Goal: Use online tool/utility: Utilize a website feature to perform a specific function

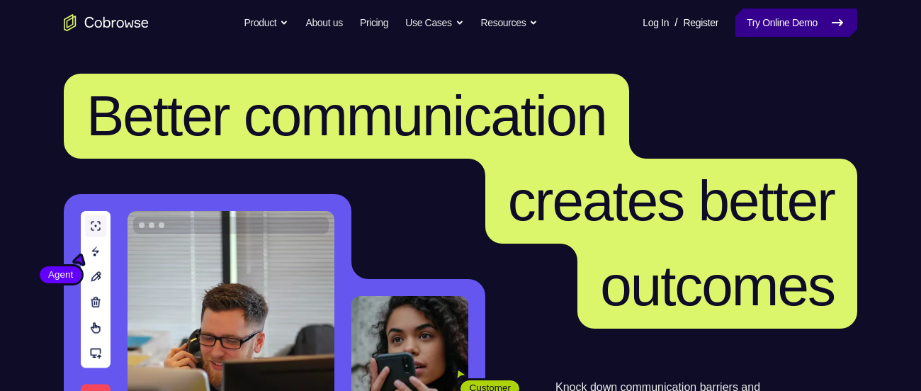
click at [799, 28] on link "Try Online Demo" at bounding box center [796, 23] width 122 height 28
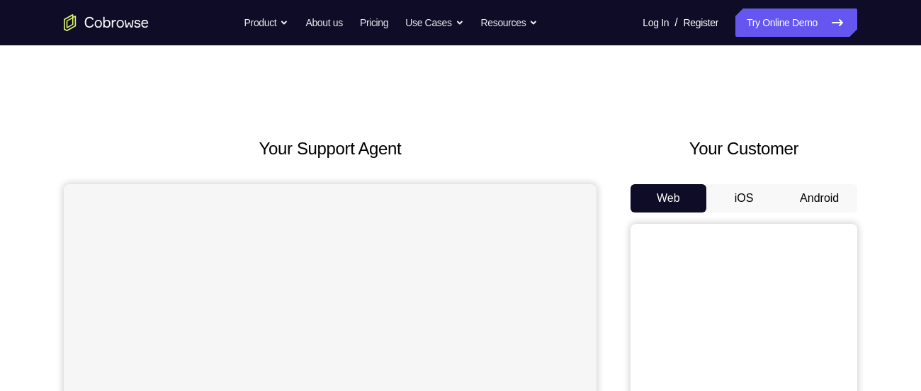
click at [819, 206] on button "Android" at bounding box center [820, 198] width 76 height 28
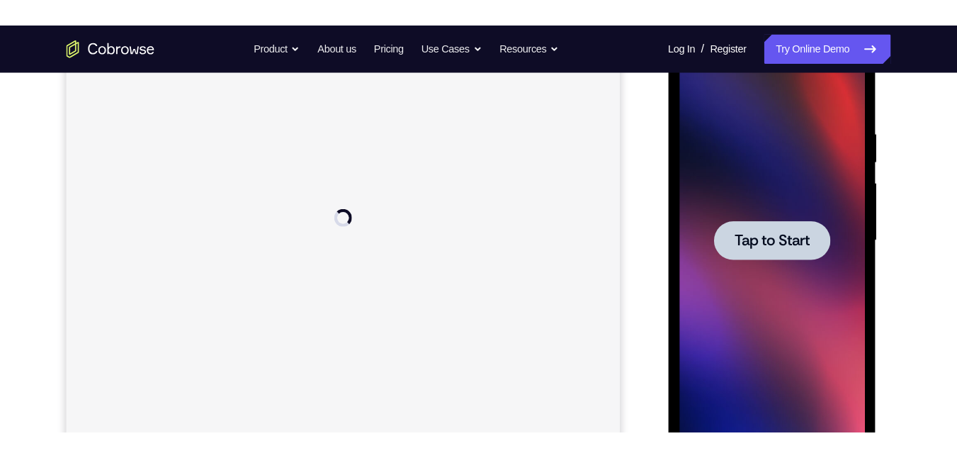
scroll to position [238, 0]
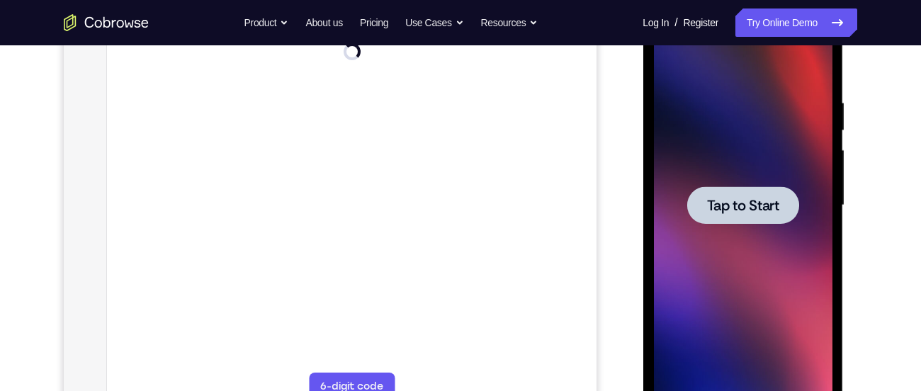
click at [762, 208] on span "Tap to Start" at bounding box center [742, 205] width 72 height 14
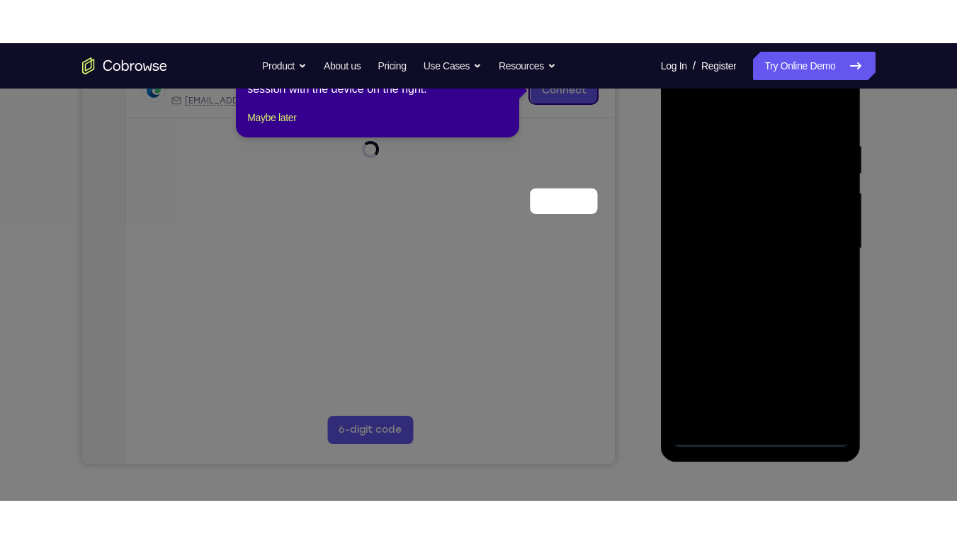
scroll to position [125, 0]
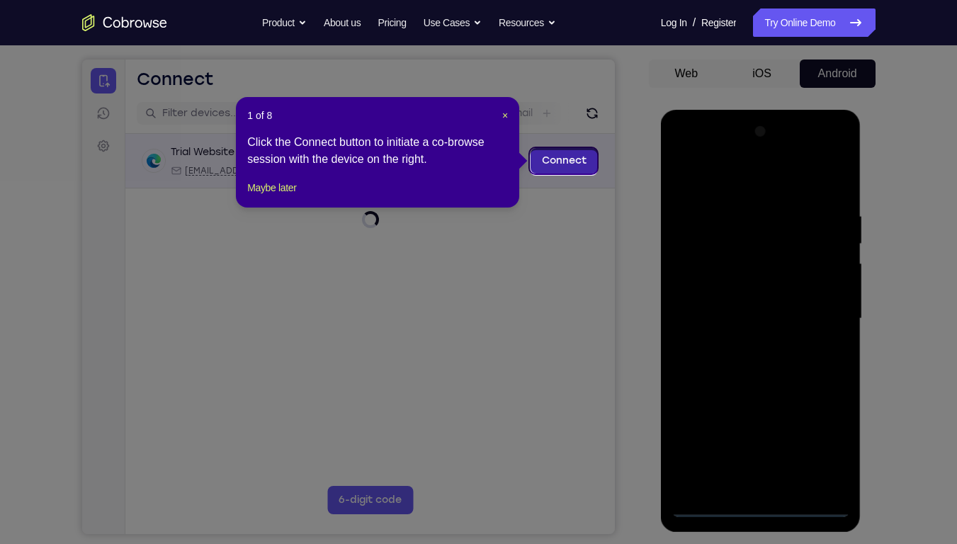
click at [567, 161] on link "Connect" at bounding box center [563, 161] width 67 height 26
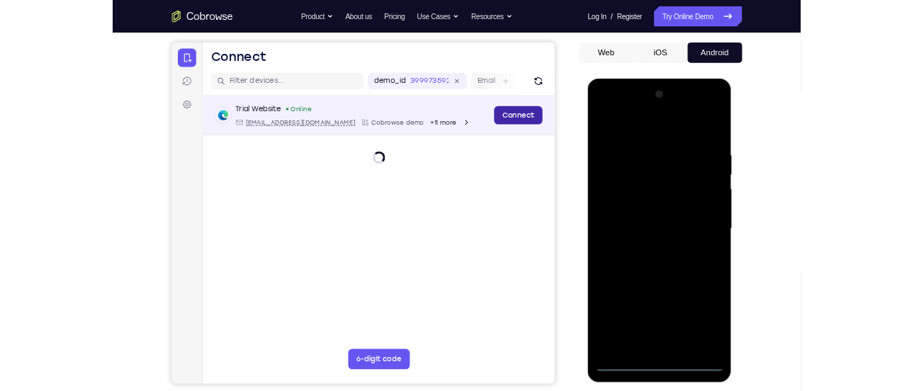
scroll to position [123, 0]
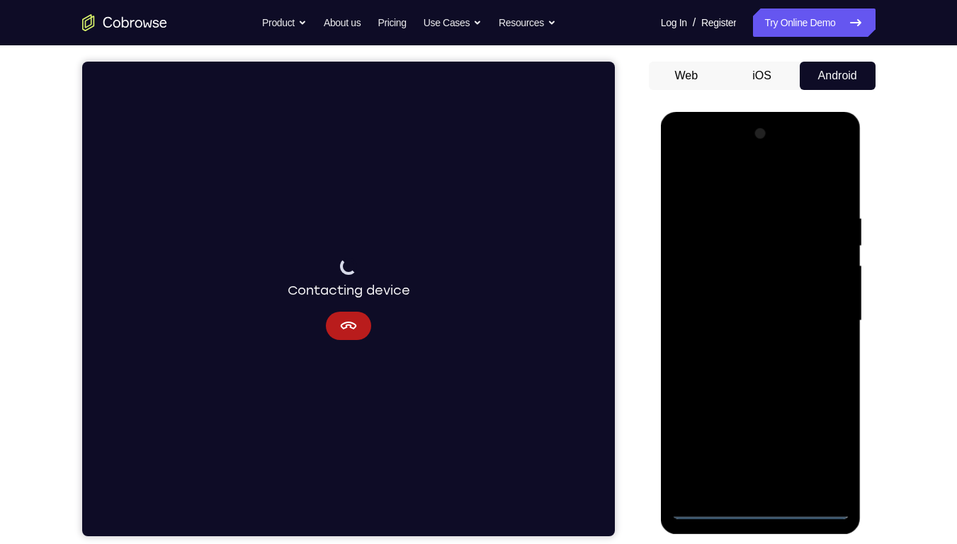
click at [760, 390] on div at bounding box center [761, 321] width 179 height 397
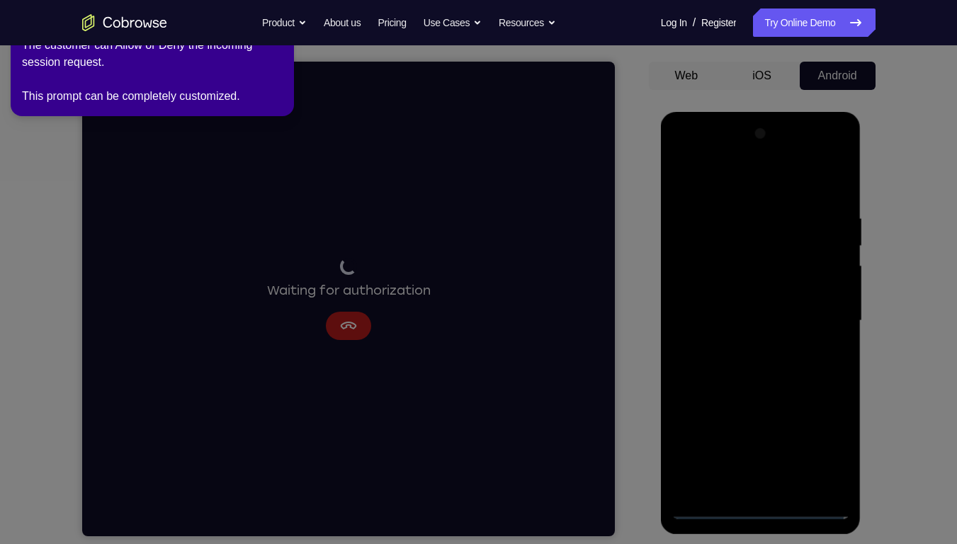
click button "×" at bounding box center [280, 18] width 6 height 14
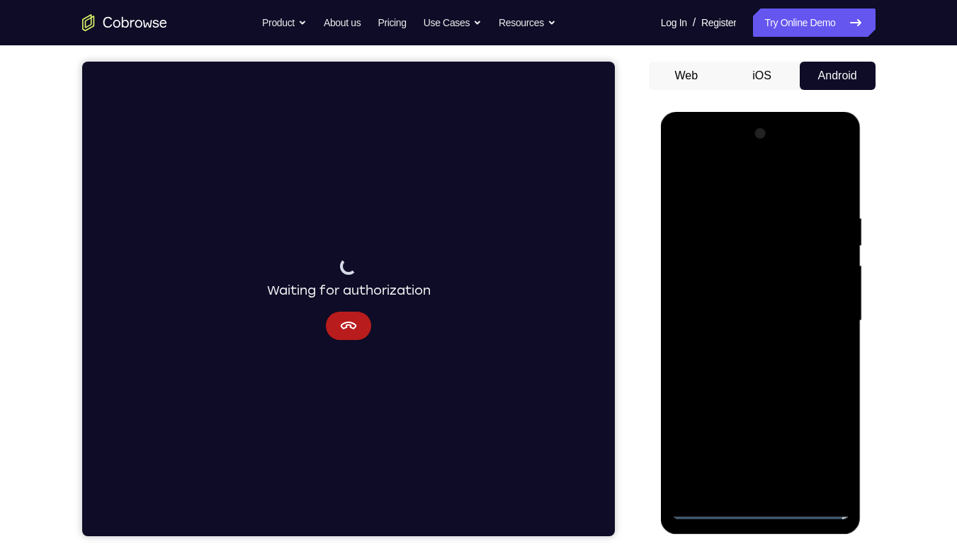
click at [759, 390] on div at bounding box center [761, 321] width 179 height 397
click at [824, 390] on div at bounding box center [761, 321] width 179 height 397
click at [705, 157] on div at bounding box center [761, 321] width 179 height 397
click at [821, 314] on div at bounding box center [761, 321] width 179 height 397
click at [736, 344] on div at bounding box center [761, 321] width 179 height 397
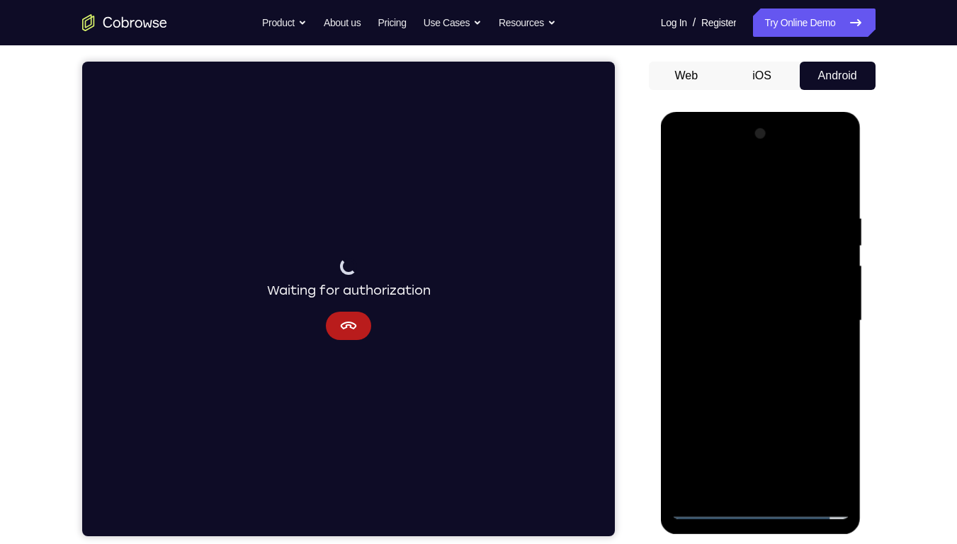
click at [740, 298] on div at bounding box center [761, 321] width 179 height 397
click at [712, 283] on div at bounding box center [761, 321] width 179 height 397
click at [733, 312] on div at bounding box center [761, 321] width 179 height 397
click at [756, 315] on div at bounding box center [761, 321] width 179 height 397
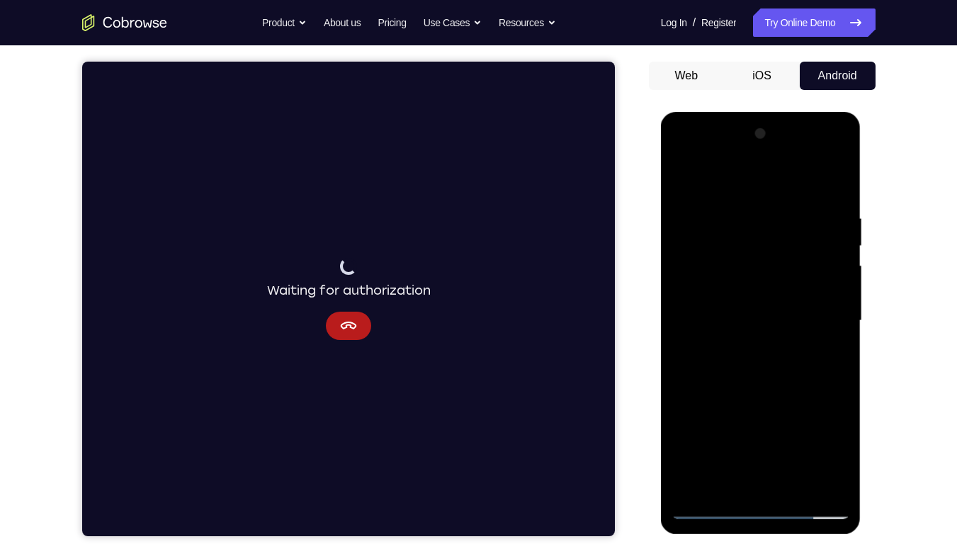
click at [747, 361] on div at bounding box center [761, 321] width 179 height 397
click at [756, 361] on div at bounding box center [761, 321] width 179 height 397
click at [833, 193] on div at bounding box center [761, 321] width 179 height 397
click at [795, 390] on div at bounding box center [761, 321] width 179 height 397
click at [769, 390] on div at bounding box center [761, 321] width 179 height 397
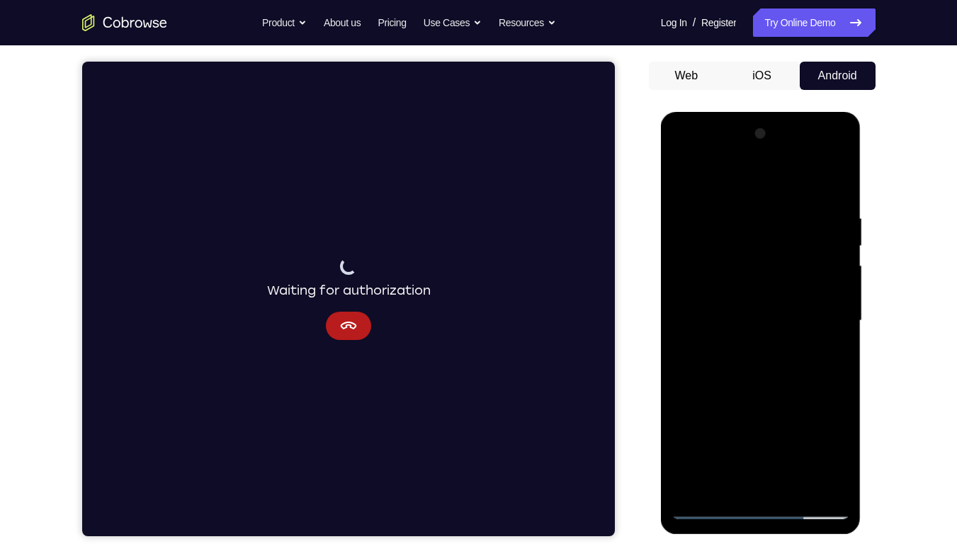
click at [737, 297] on div at bounding box center [761, 321] width 179 height 397
click at [732, 380] on div at bounding box center [761, 321] width 179 height 397
click at [740, 383] on div at bounding box center [761, 321] width 179 height 397
click at [720, 356] on div at bounding box center [761, 321] width 179 height 397
click at [694, 359] on div at bounding box center [761, 321] width 179 height 397
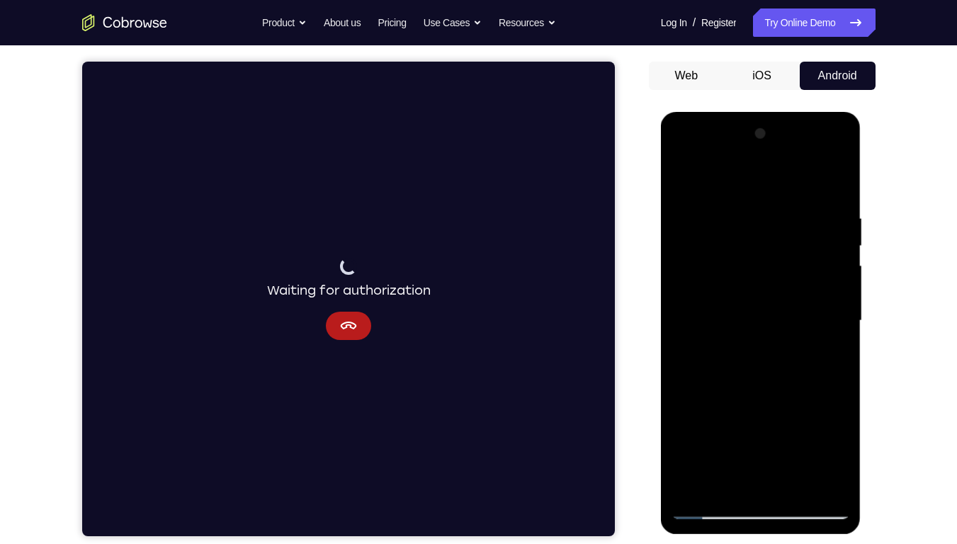
click at [694, 359] on div at bounding box center [761, 321] width 179 height 397
click at [835, 390] on div at bounding box center [761, 321] width 179 height 397
click at [816, 356] on div at bounding box center [761, 321] width 179 height 397
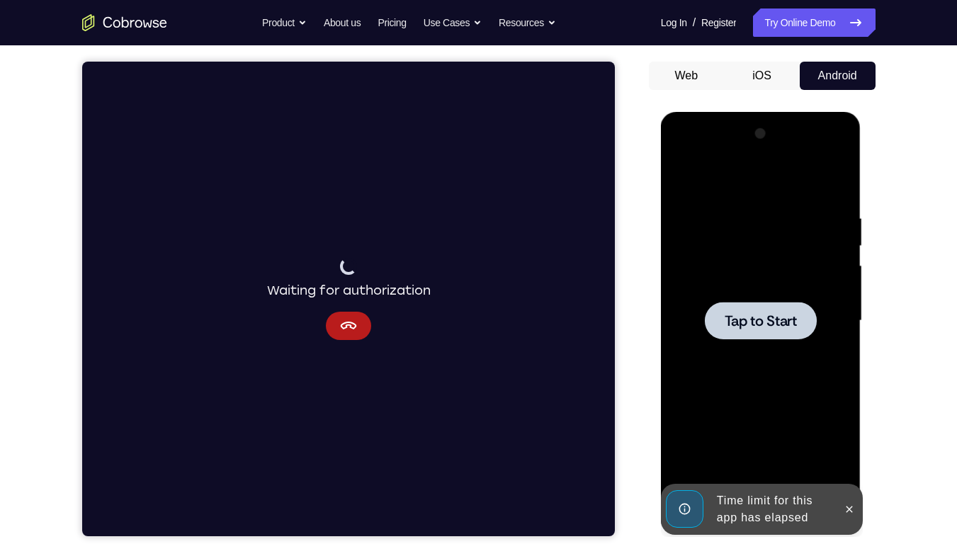
click at [784, 310] on div at bounding box center [761, 321] width 112 height 38
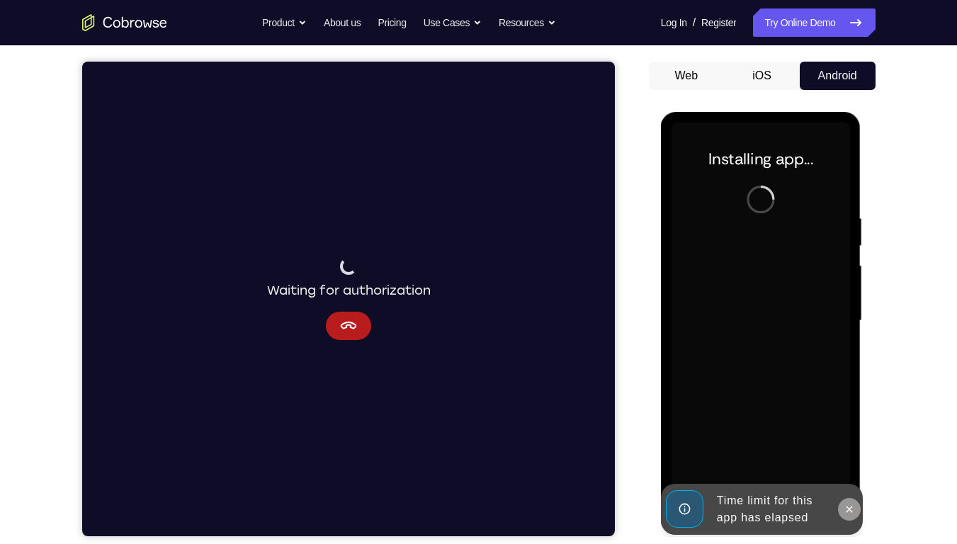
click at [854, 390] on icon at bounding box center [849, 509] width 11 height 11
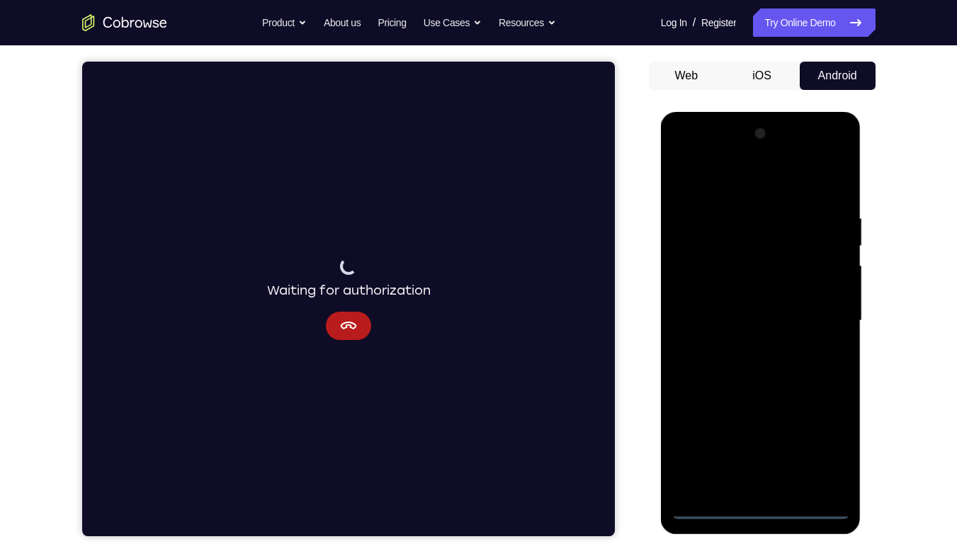
click at [757, 390] on div at bounding box center [761, 321] width 179 height 397
click at [818, 390] on div at bounding box center [761, 321] width 179 height 397
click at [690, 149] on div at bounding box center [761, 321] width 179 height 397
click at [815, 317] on div at bounding box center [761, 321] width 179 height 397
click at [745, 346] on div at bounding box center [761, 321] width 179 height 397
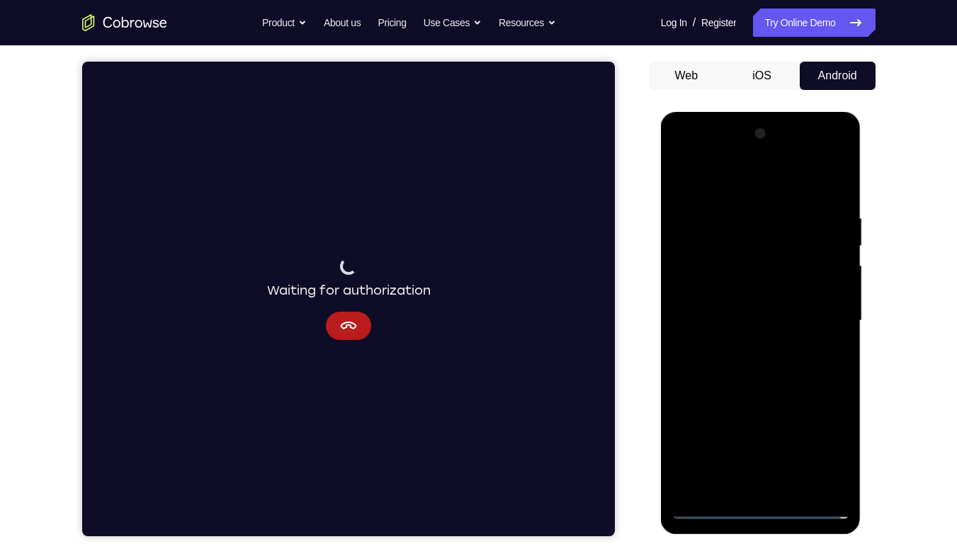
click at [739, 303] on div at bounding box center [761, 321] width 179 height 397
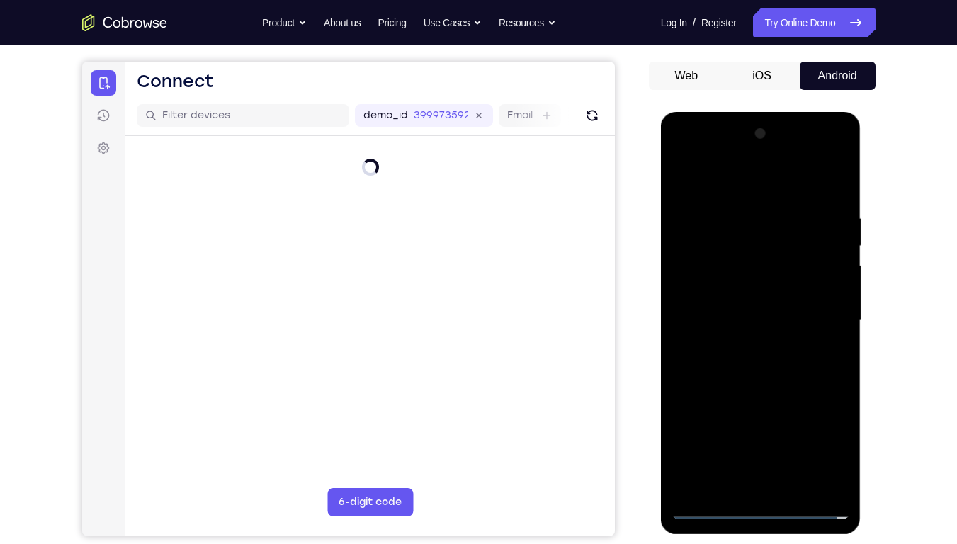
click at [723, 291] on div at bounding box center [761, 321] width 179 height 397
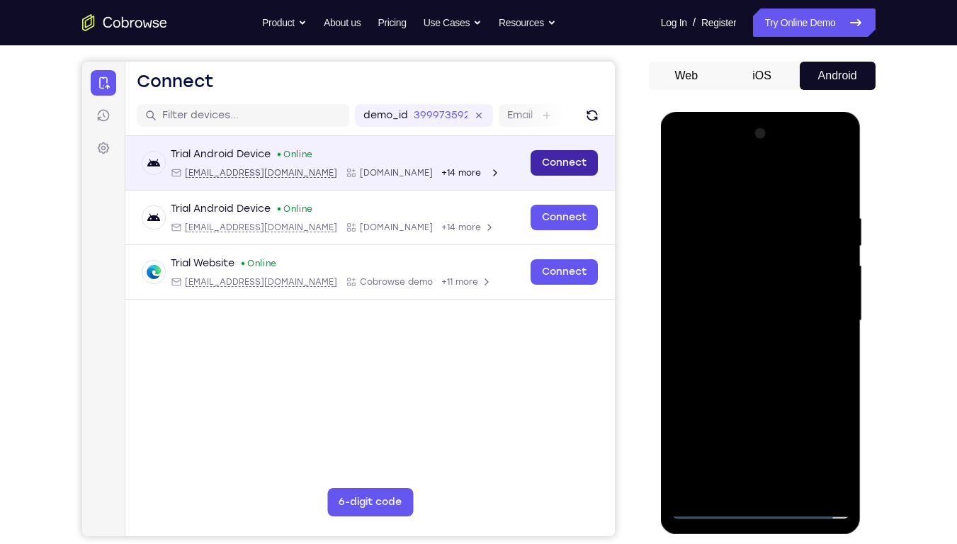
click at [554, 169] on link "Connect" at bounding box center [563, 163] width 67 height 26
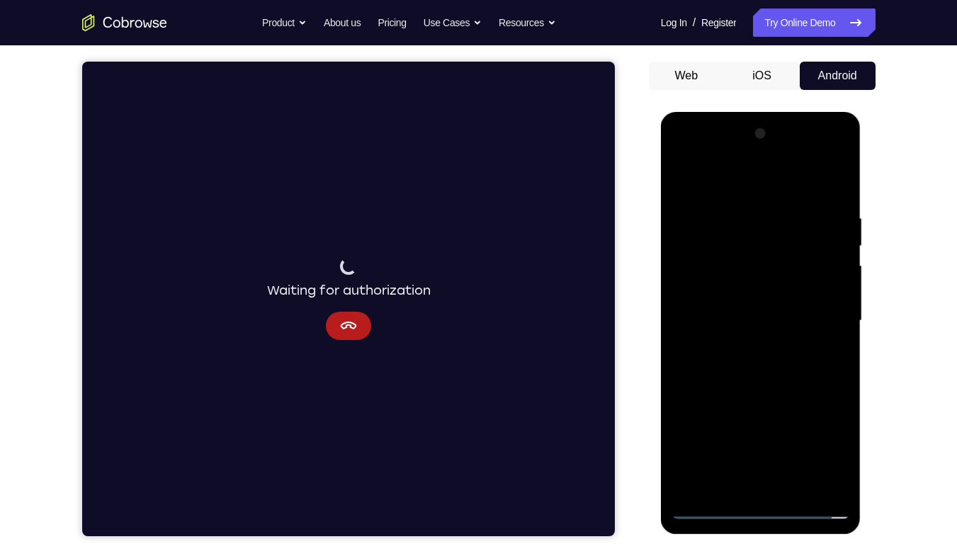
click at [750, 315] on div at bounding box center [761, 321] width 179 height 397
click at [813, 344] on div at bounding box center [761, 321] width 179 height 397
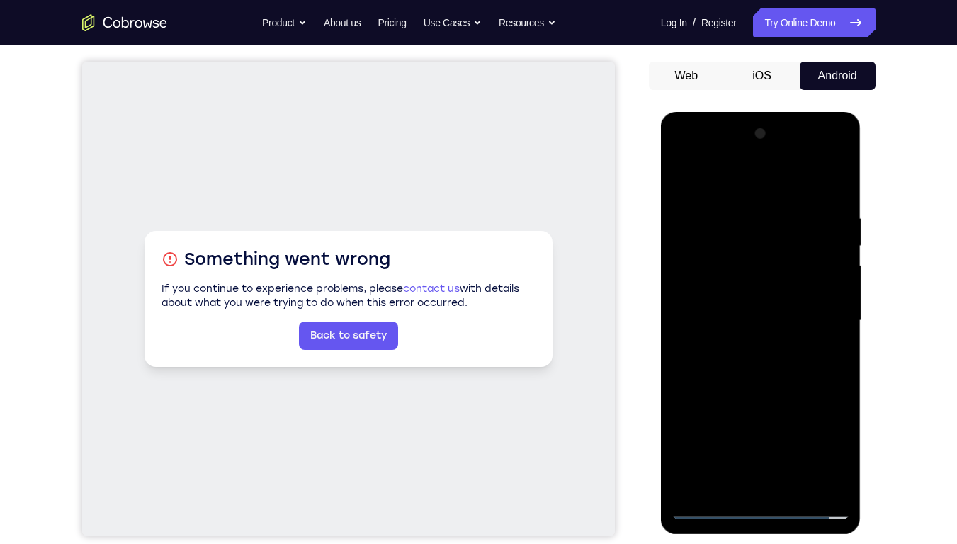
click at [712, 390] on div at bounding box center [761, 321] width 179 height 397
click at [762, 361] on div at bounding box center [761, 321] width 179 height 397
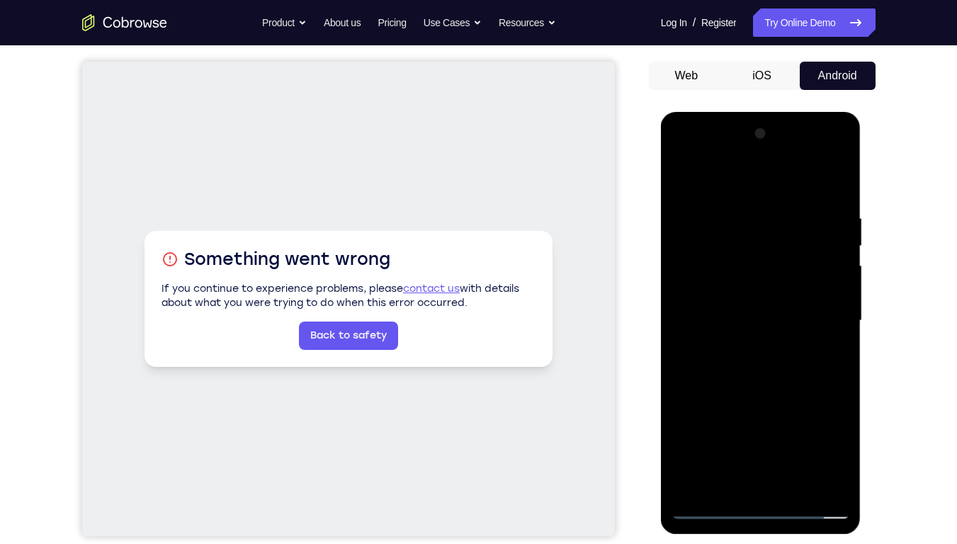
click at [751, 369] on div at bounding box center [761, 321] width 179 height 397
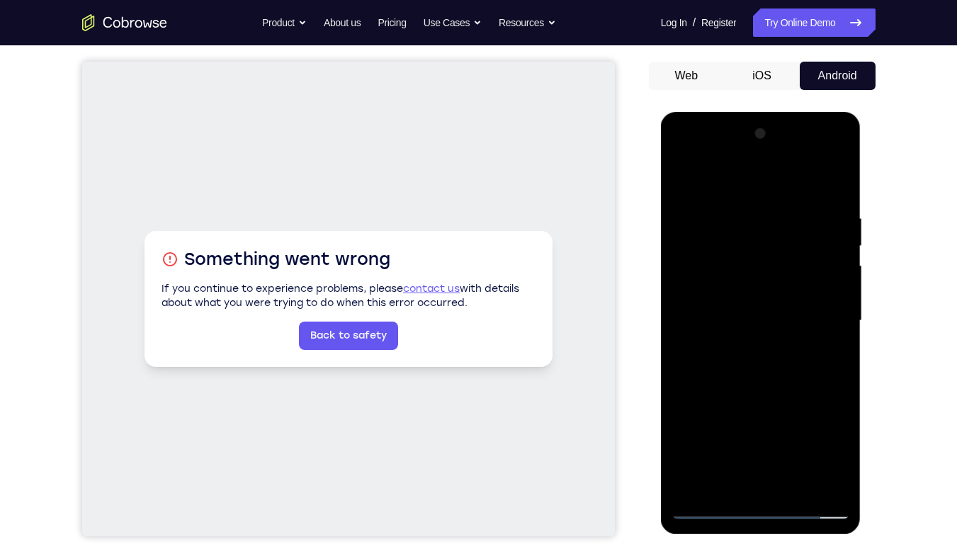
click at [751, 369] on div at bounding box center [761, 321] width 179 height 397
click at [755, 388] on div at bounding box center [761, 321] width 179 height 397
click at [793, 390] on div at bounding box center [761, 321] width 179 height 397
click at [745, 390] on div at bounding box center [761, 321] width 179 height 397
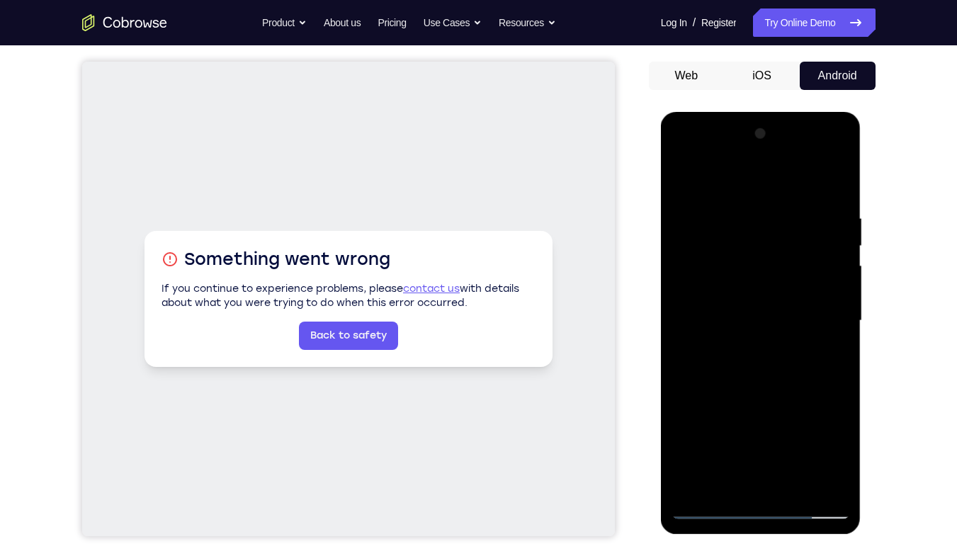
click at [738, 306] on div at bounding box center [761, 321] width 179 height 397
click at [833, 390] on div at bounding box center [761, 321] width 179 height 397
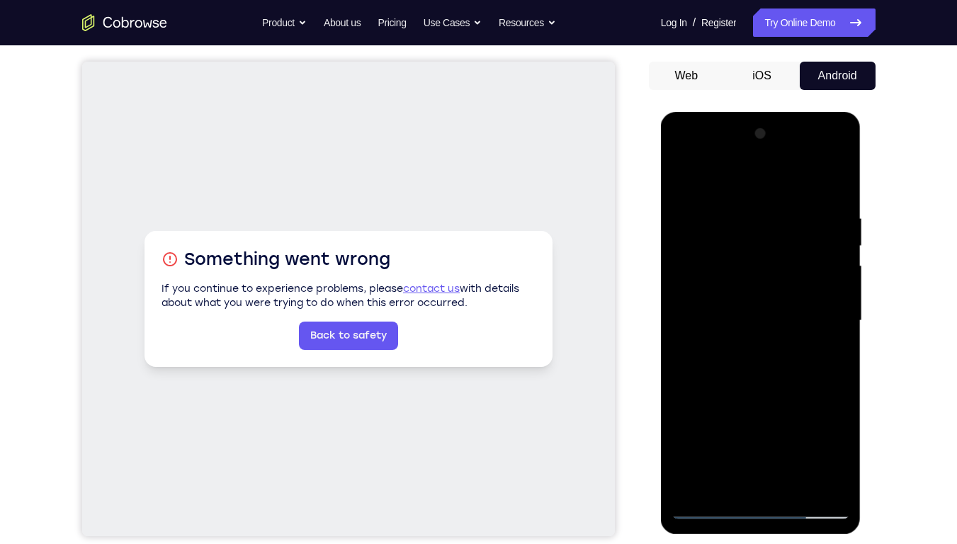
click at [833, 390] on div at bounding box center [761, 321] width 179 height 397
click at [686, 181] on div at bounding box center [761, 321] width 179 height 397
click at [751, 390] on div at bounding box center [761, 321] width 179 height 397
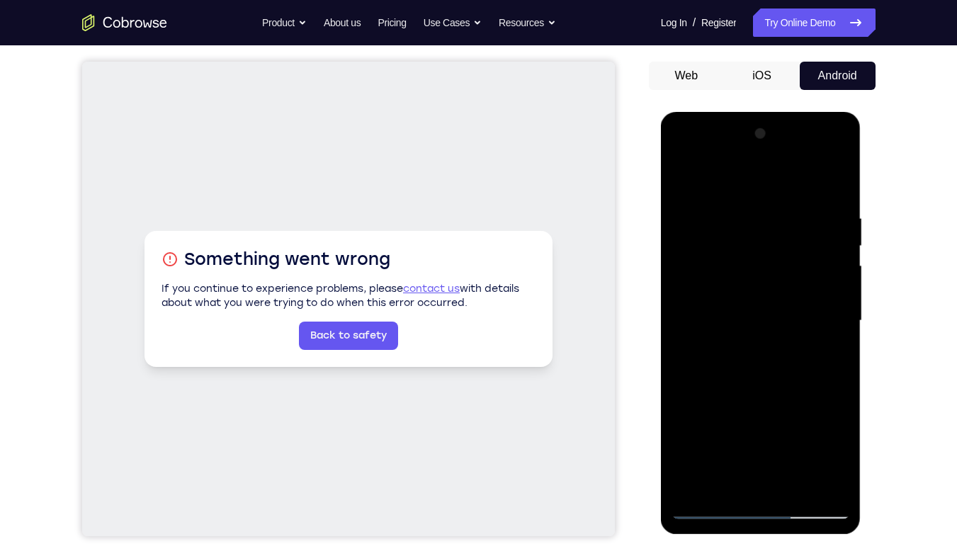
click at [677, 181] on div at bounding box center [761, 321] width 179 height 397
click at [726, 390] on div at bounding box center [761, 321] width 179 height 397
click at [708, 390] on div at bounding box center [761, 321] width 179 height 397
click at [694, 390] on div at bounding box center [761, 321] width 179 height 397
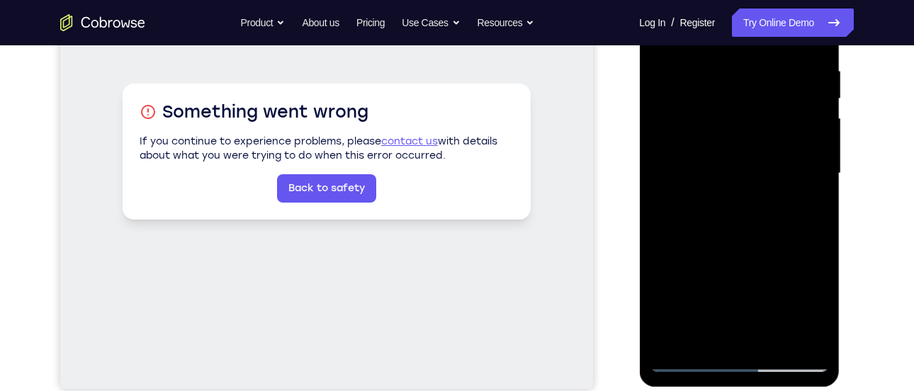
scroll to position [271, 0]
click at [711, 337] on div at bounding box center [739, 172] width 179 height 397
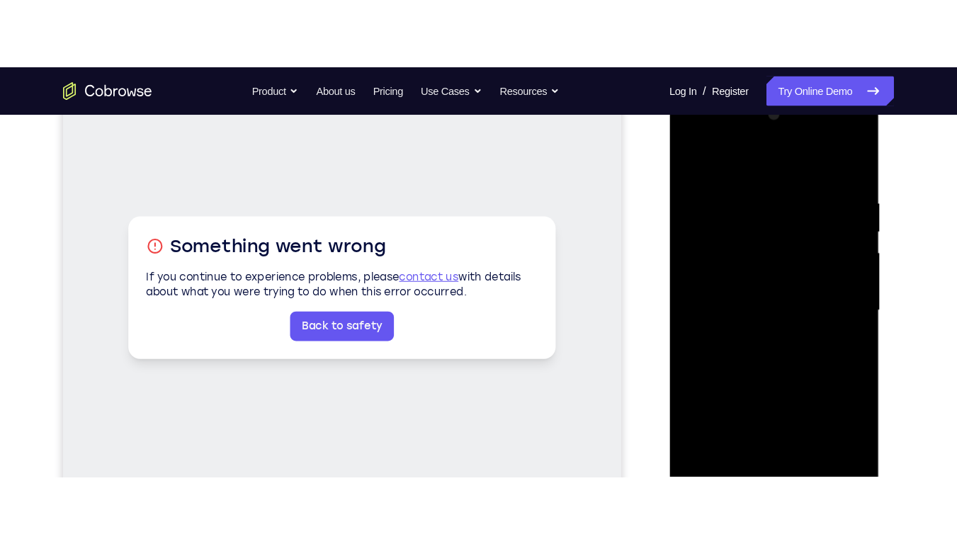
scroll to position [208, 0]
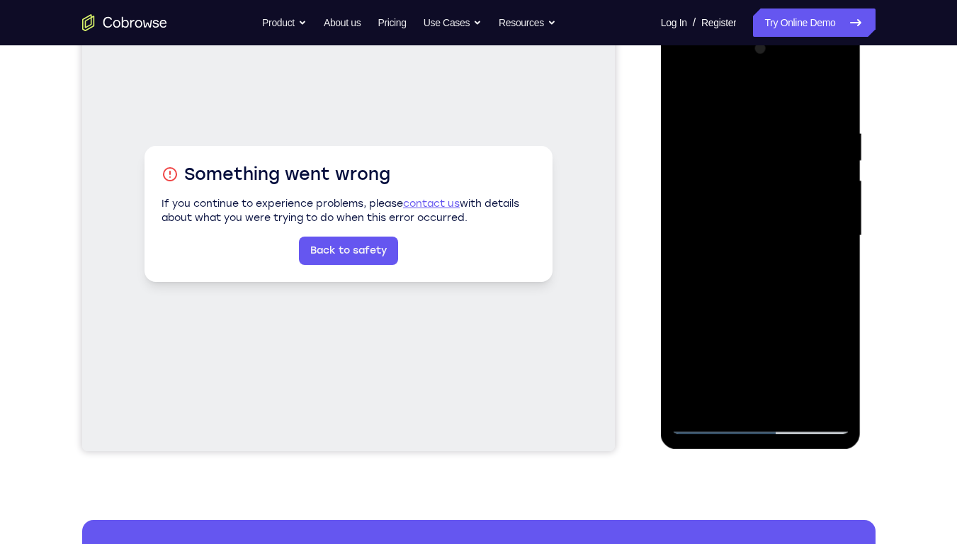
click at [714, 91] on div at bounding box center [761, 236] width 179 height 397
click at [716, 118] on div at bounding box center [761, 236] width 179 height 397
click at [790, 140] on div at bounding box center [761, 236] width 179 height 397
click at [789, 136] on div at bounding box center [761, 236] width 179 height 397
click at [704, 390] on div at bounding box center [761, 236] width 179 height 397
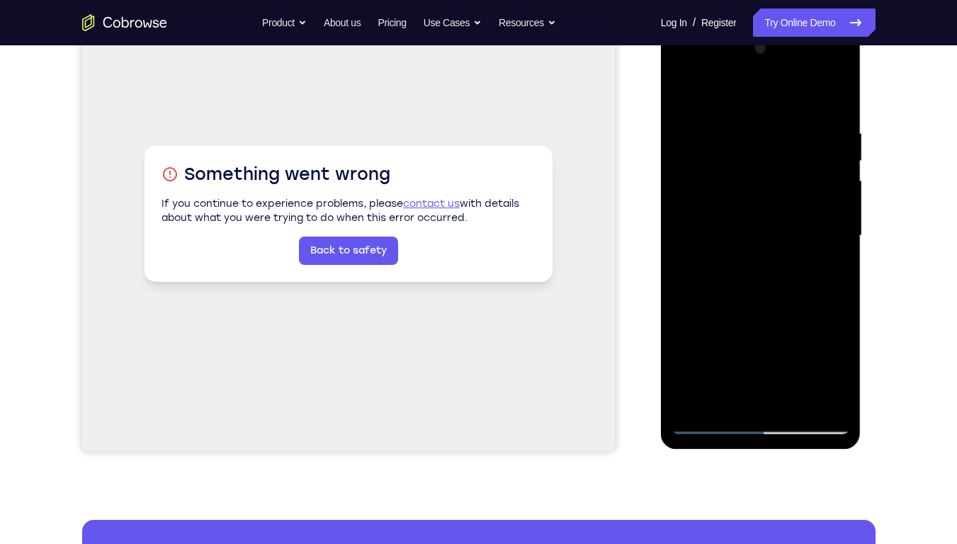
click at [824, 271] on div at bounding box center [761, 236] width 179 height 397
click at [704, 271] on div at bounding box center [761, 236] width 179 height 397
click at [684, 98] on div at bounding box center [761, 236] width 179 height 397
click at [796, 390] on div at bounding box center [761, 236] width 179 height 397
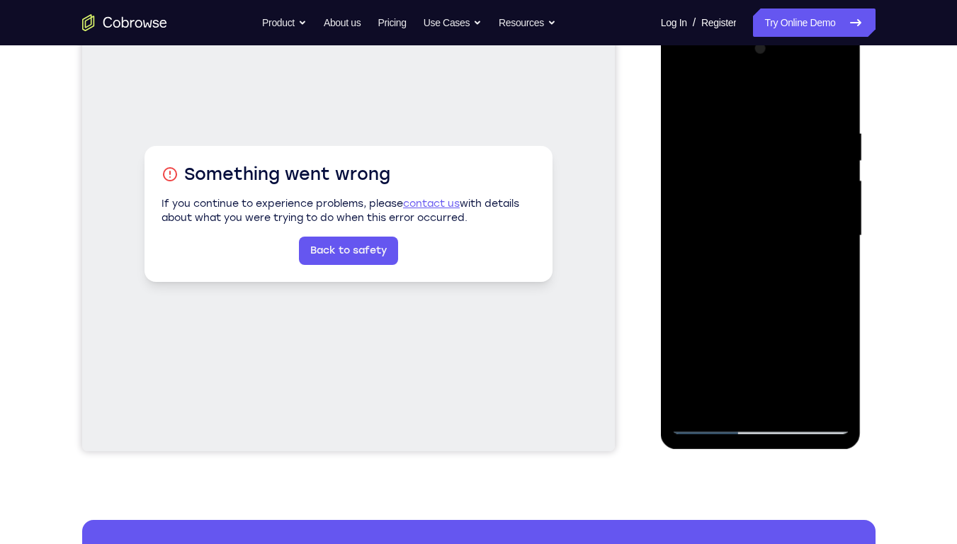
click at [735, 108] on div at bounding box center [761, 236] width 179 height 397
click at [685, 85] on div at bounding box center [761, 236] width 179 height 397
click at [799, 390] on div at bounding box center [761, 236] width 179 height 397
drag, startPoint x: 767, startPoint y: 342, endPoint x: 771, endPoint y: 189, distance: 153.1
click at [771, 189] on div at bounding box center [761, 236] width 179 height 397
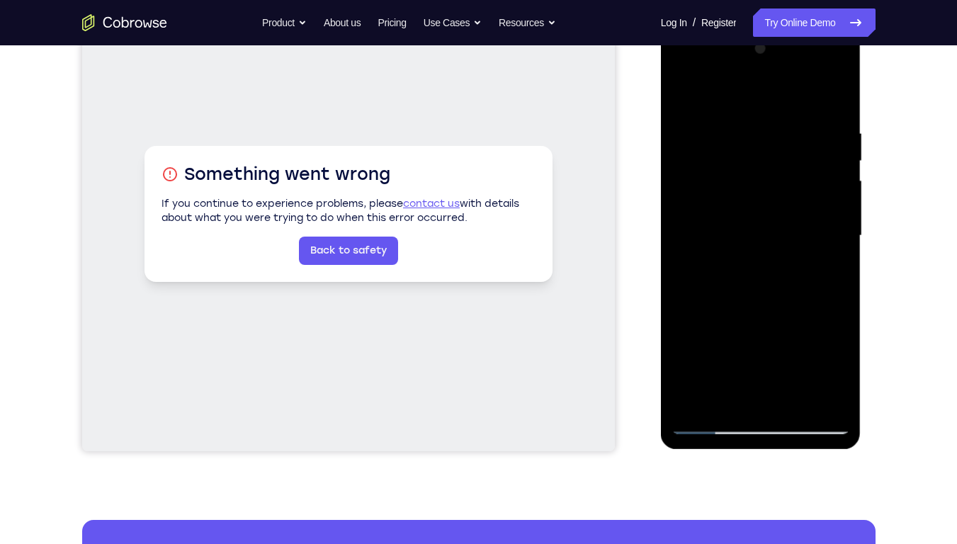
drag, startPoint x: 757, startPoint y: 366, endPoint x: 766, endPoint y: 261, distance: 105.2
click at [766, 261] on div at bounding box center [761, 236] width 179 height 397
drag, startPoint x: 759, startPoint y: 376, endPoint x: 777, endPoint y: 305, distance: 73.0
click at [777, 305] on div at bounding box center [761, 236] width 179 height 397
drag, startPoint x: 766, startPoint y: 350, endPoint x: 765, endPoint y: 252, distance: 98.5
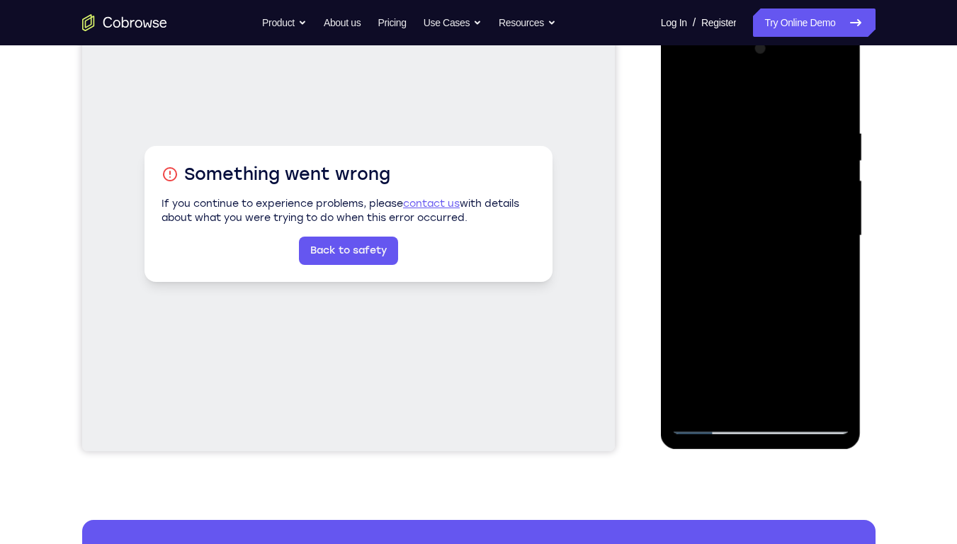
click at [765, 252] on div at bounding box center [761, 236] width 179 height 397
drag, startPoint x: 768, startPoint y: 272, endPoint x: 777, endPoint y: 507, distance: 234.7
click at [777, 390] on html "Online web based iOS Simulators and Android Emulators. Run iPhone, iPad, Mobile…" at bounding box center [762, 239] width 202 height 425
click at [740, 112] on div at bounding box center [761, 236] width 179 height 397
click at [728, 147] on div at bounding box center [761, 236] width 179 height 397
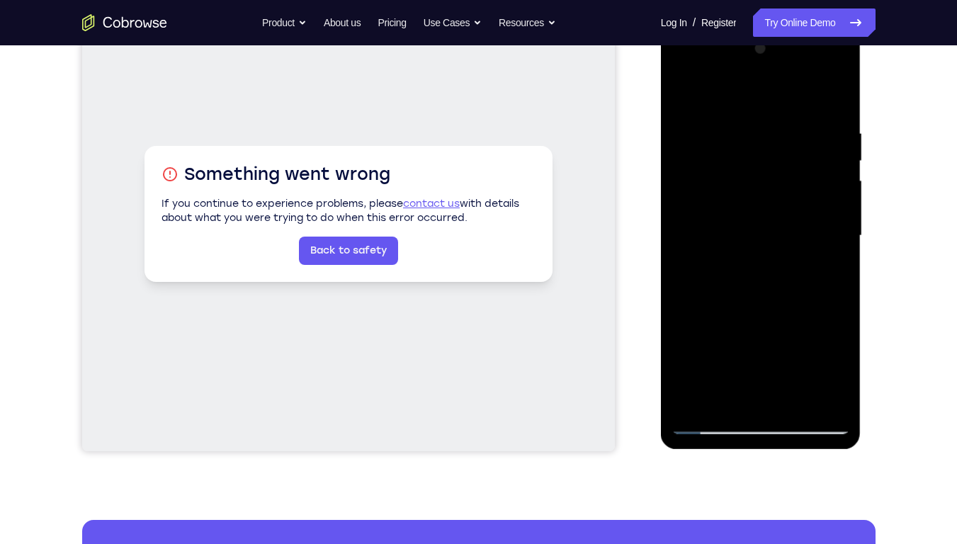
click at [705, 390] on div at bounding box center [761, 236] width 179 height 397
click at [833, 271] on div at bounding box center [761, 236] width 179 height 397
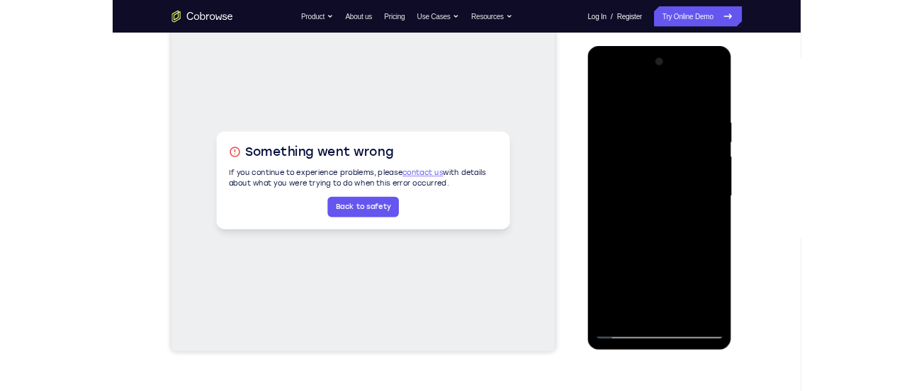
scroll to position [152, 0]
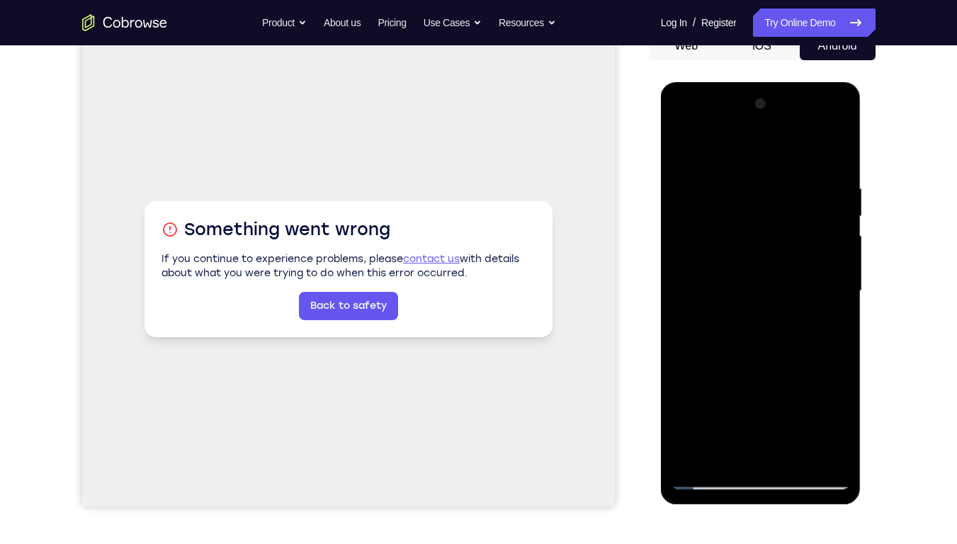
click at [710, 390] on div at bounding box center [761, 291] width 179 height 397
click at [700, 390] on div at bounding box center [761, 291] width 179 height 397
click at [684, 153] on div at bounding box center [761, 291] width 179 height 397
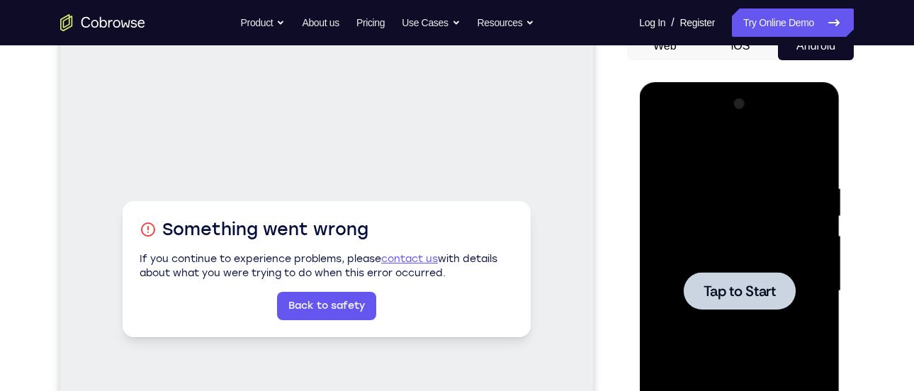
click at [715, 284] on span "Tap to Start" at bounding box center [739, 291] width 72 height 14
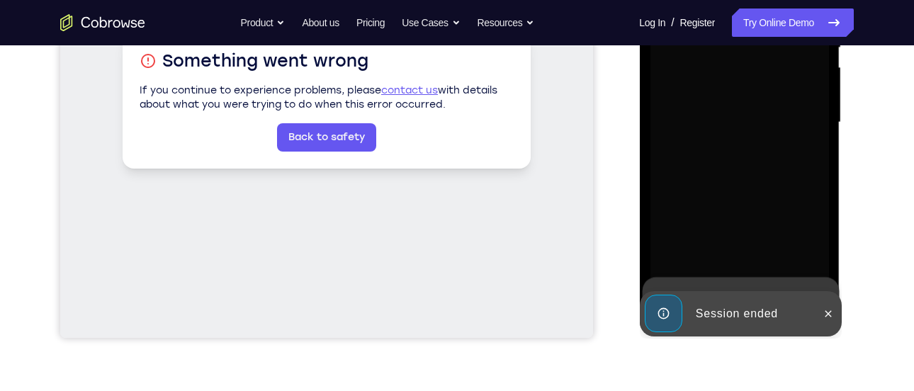
scroll to position [322, 0]
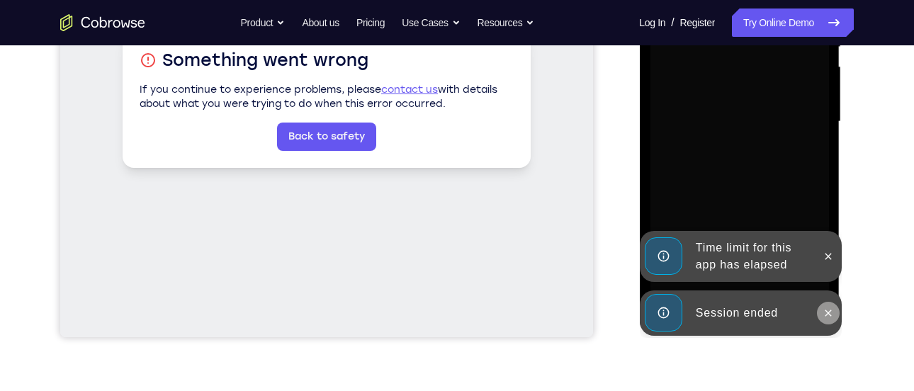
click at [835, 308] on button at bounding box center [827, 313] width 23 height 23
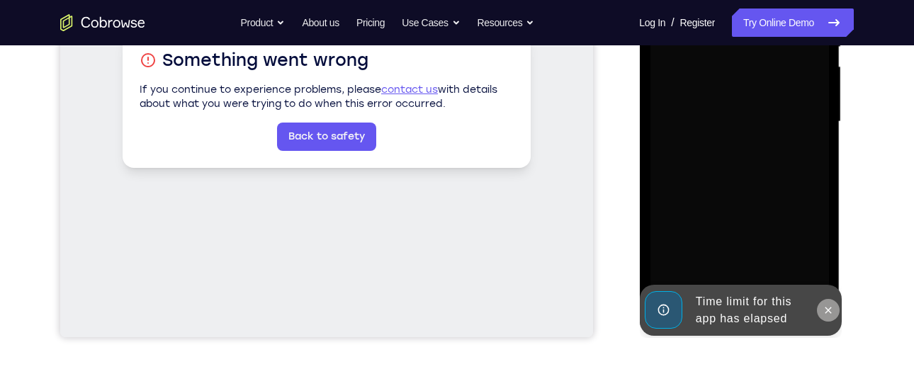
click at [822, 308] on icon at bounding box center [827, 310] width 11 height 11
